Goal: Unclear

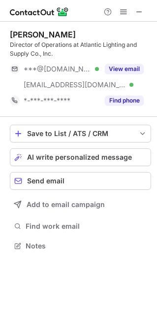
scroll to position [239, 157]
